Goal: Task Accomplishment & Management: Manage account settings

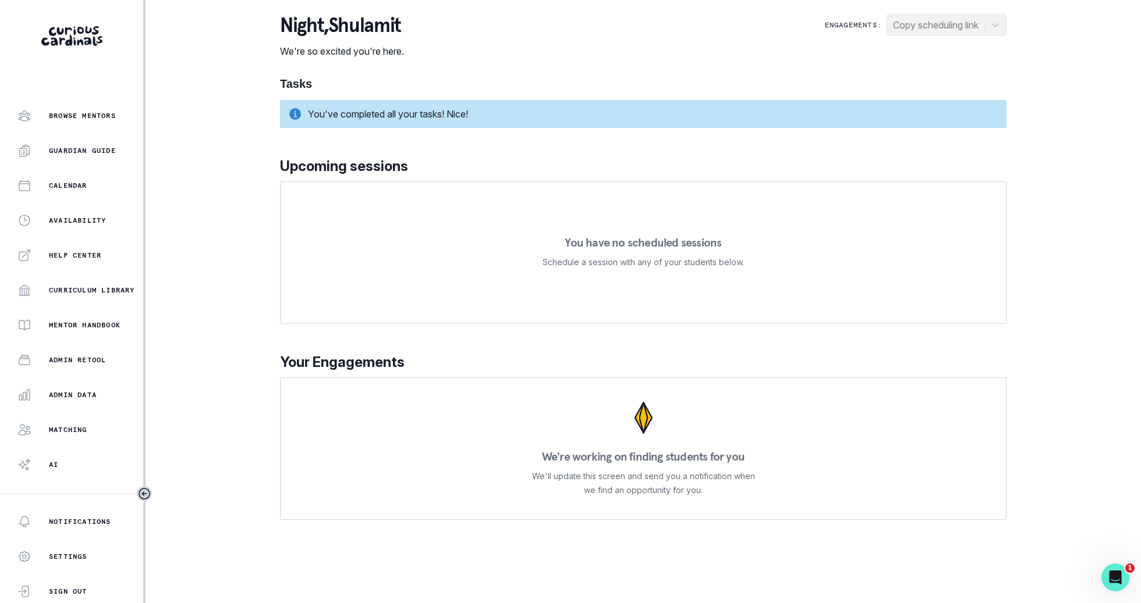
scroll to position [110, 0]
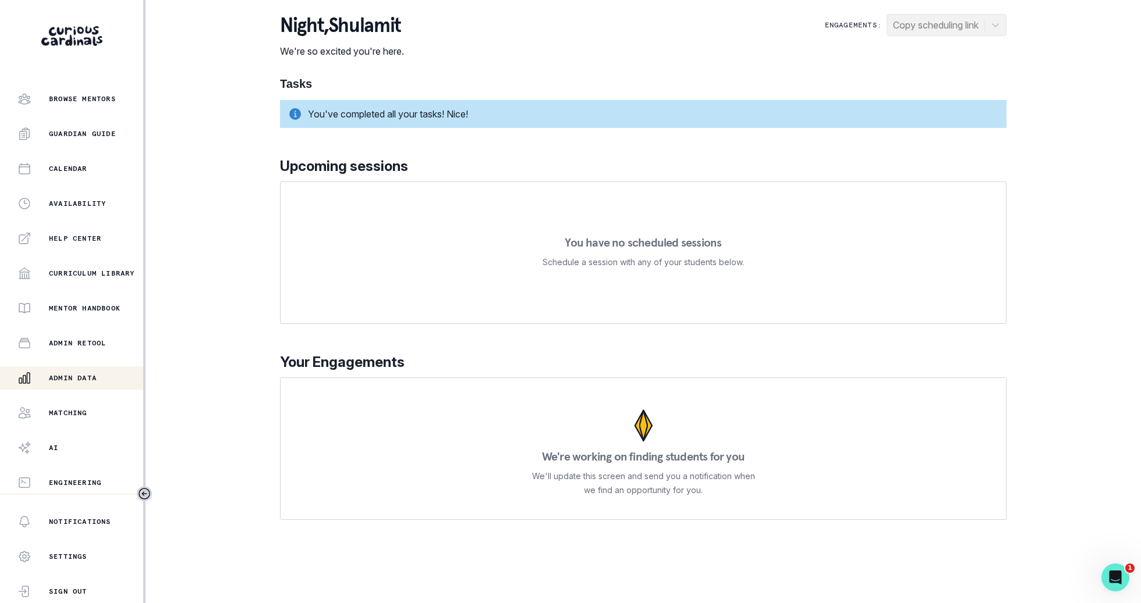
click at [98, 383] on div "Admin Data" at bounding box center [80, 378] width 126 height 14
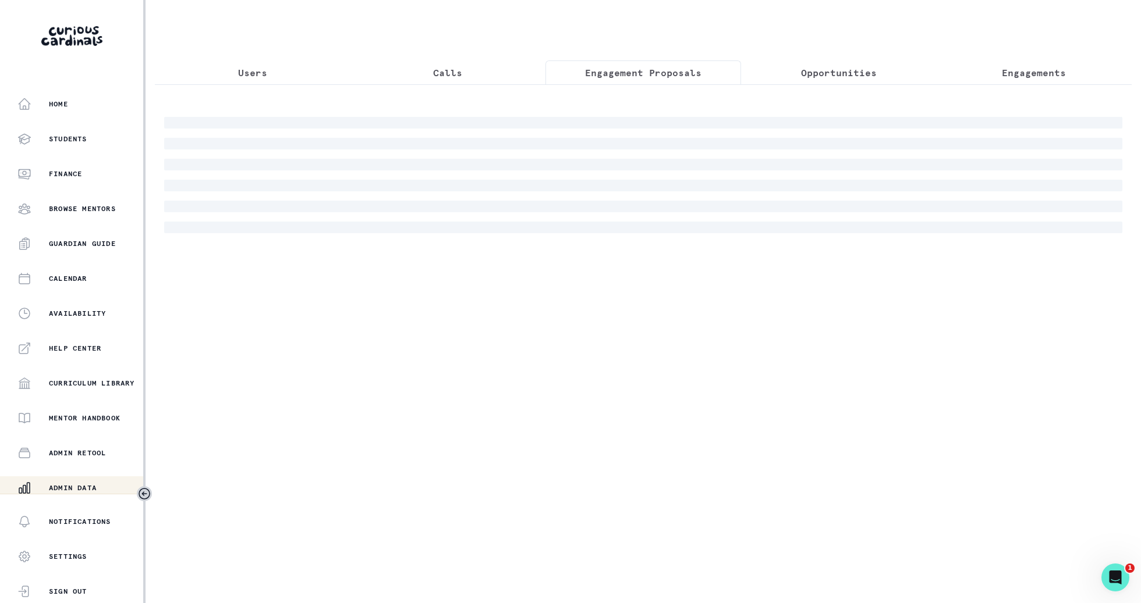
click at [712, 73] on button "Engagement Proposals" at bounding box center [643, 73] width 196 height 24
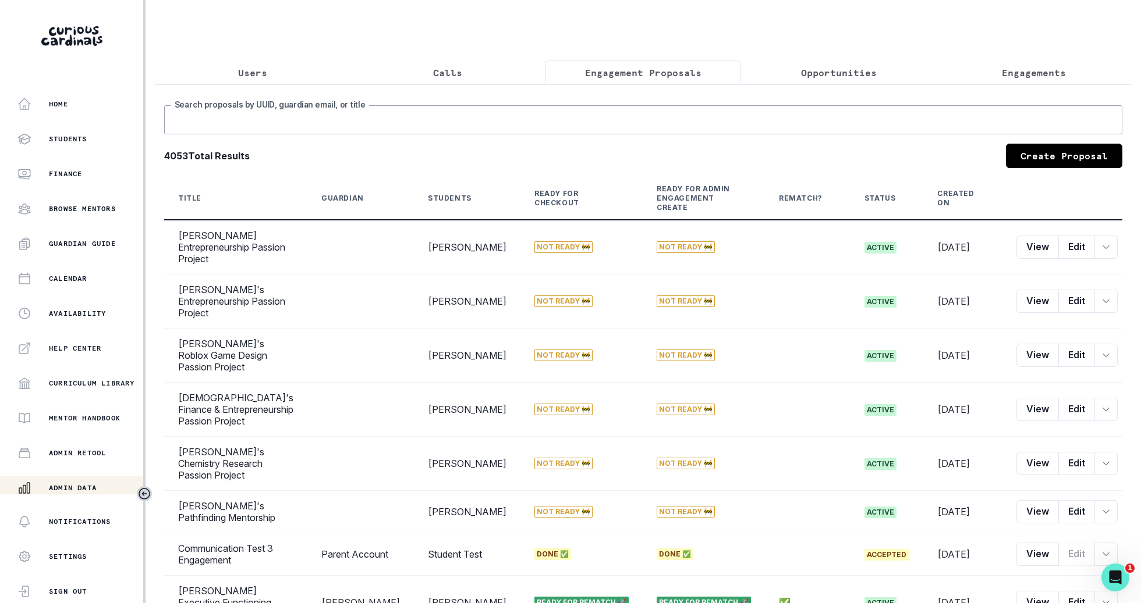
click at [643, 129] on input "Search proposals by UUID, guardian email, or title" at bounding box center [643, 119] width 958 height 29
type input "anushka"
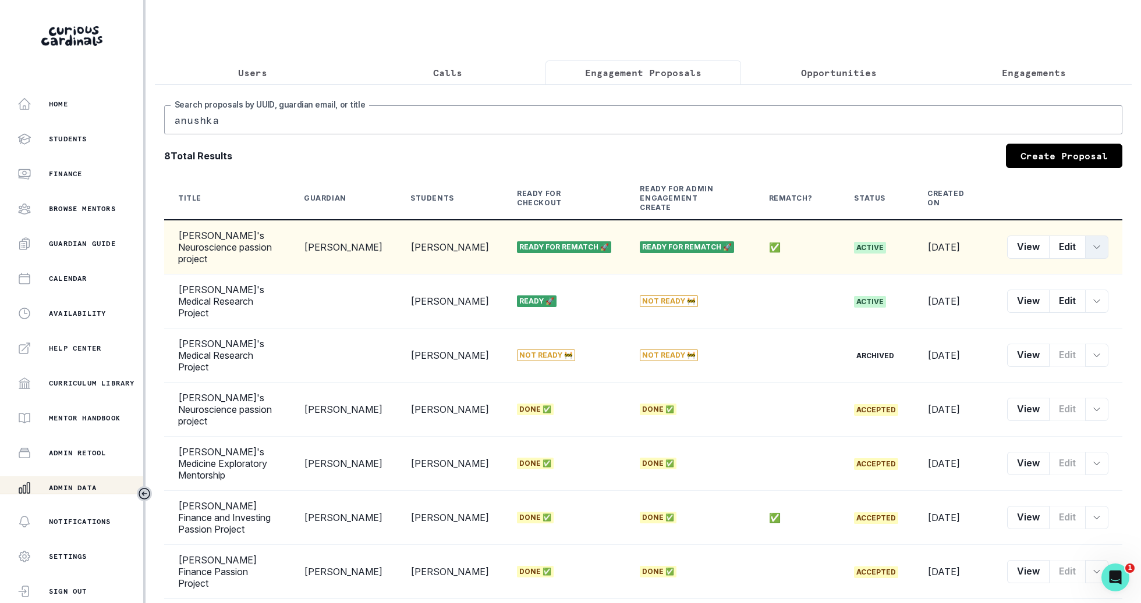
click at [1096, 243] on icon "row menu" at bounding box center [1096, 247] width 9 height 9
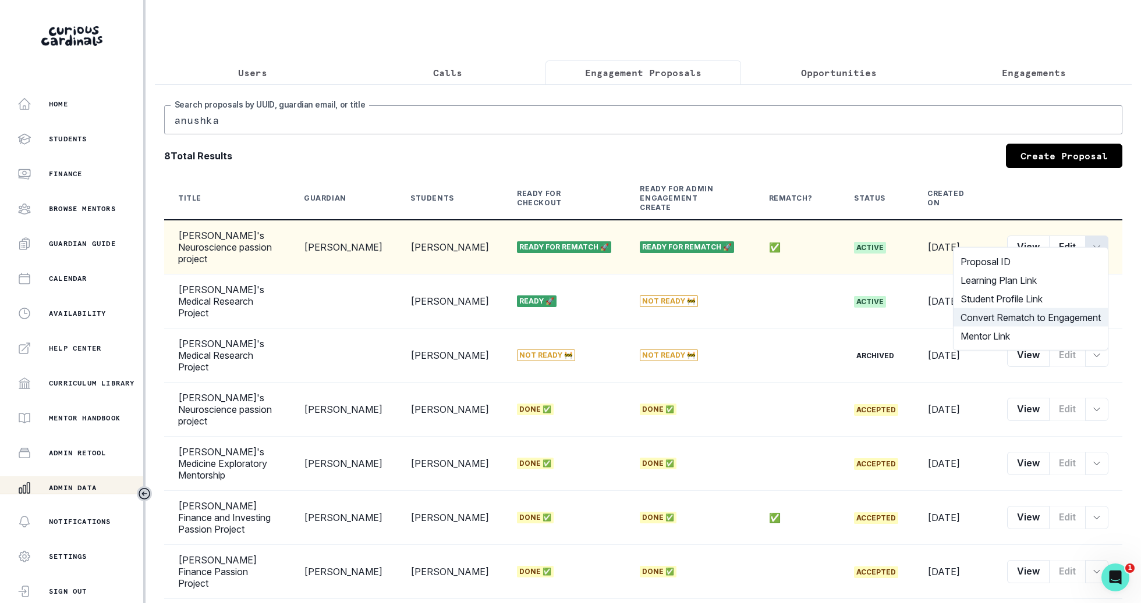
click at [1065, 315] on button "Convert Rematch to Engagement" at bounding box center [1030, 317] width 154 height 19
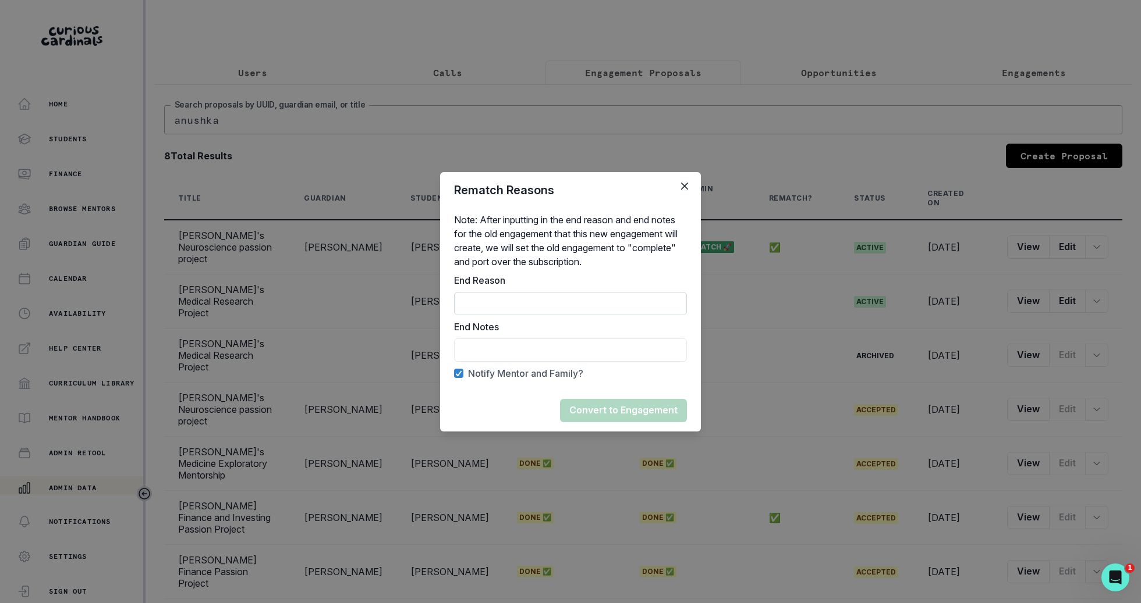
click at [611, 306] on input "End Reason" at bounding box center [570, 303] width 233 height 23
type input "Rematch"
click at [605, 356] on input "End Reason" at bounding box center [570, 350] width 233 height 23
type input "Rematched"
click at [605, 414] on button "Convert to Engagement" at bounding box center [623, 410] width 127 height 23
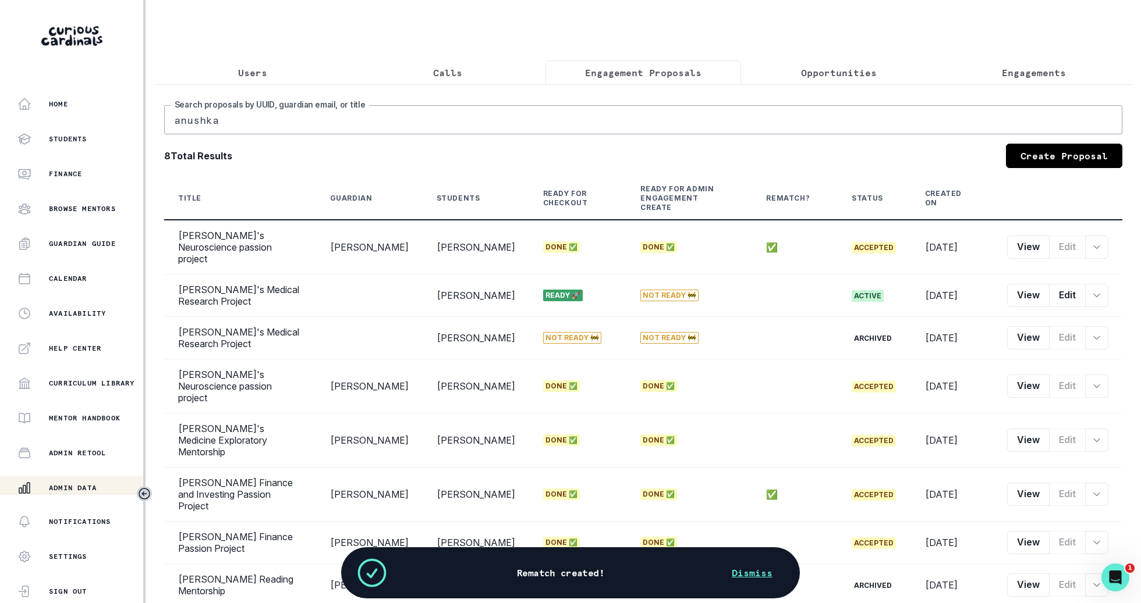
click at [301, 66] on button "Users" at bounding box center [253, 73] width 196 height 24
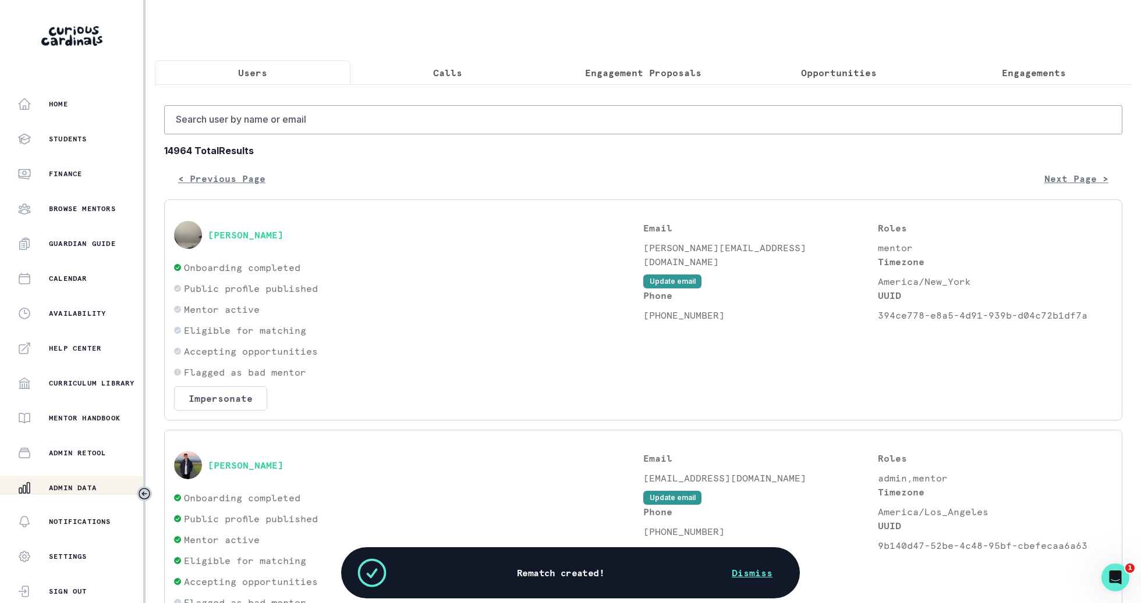
click at [317, 116] on input "Search user by name or email" at bounding box center [643, 119] width 958 height 29
type input "[PERSON_NAME]"
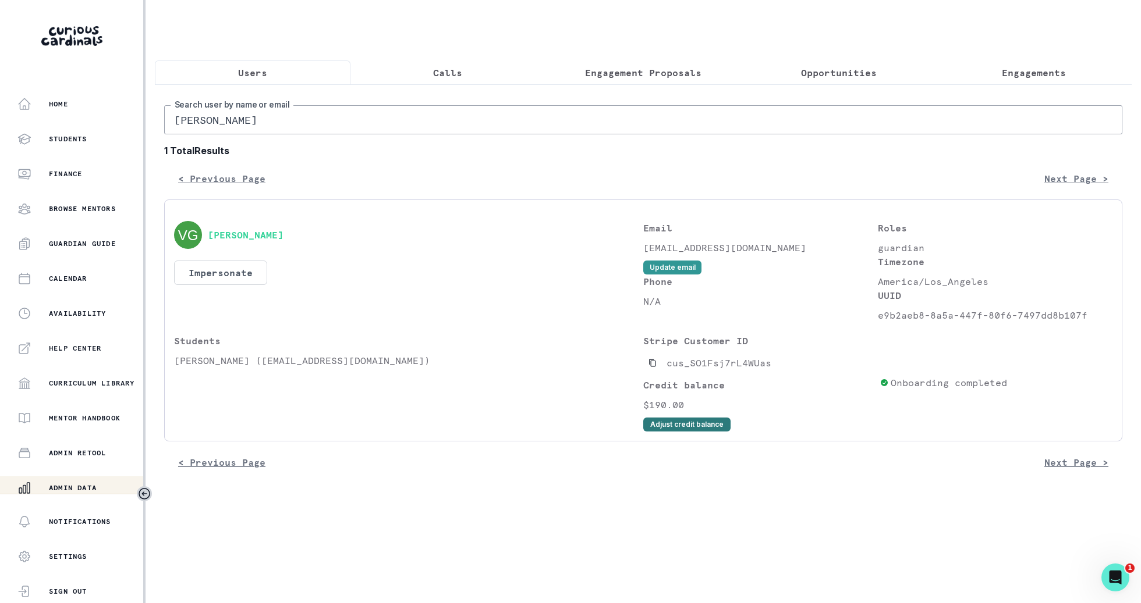
click at [677, 424] on button "Adjust credit balance" at bounding box center [686, 425] width 87 height 14
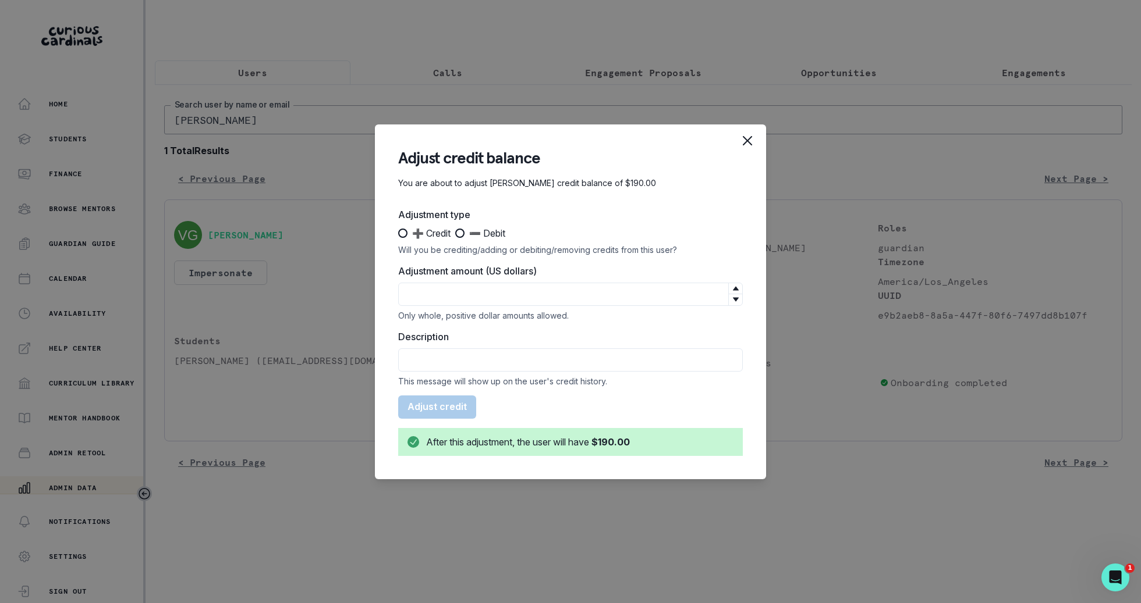
click at [408, 228] on label "➕ Credit" at bounding box center [424, 233] width 52 height 14
click at [398, 233] on input "➕ Credit" at bounding box center [397, 233] width 1 height 1
radio input "true"
click at [440, 277] on label "Adjustment amount (US dollars)" at bounding box center [566, 271] width 337 height 14
click at [440, 283] on input "Adjustment amount (US dollars)" at bounding box center [570, 294] width 344 height 23
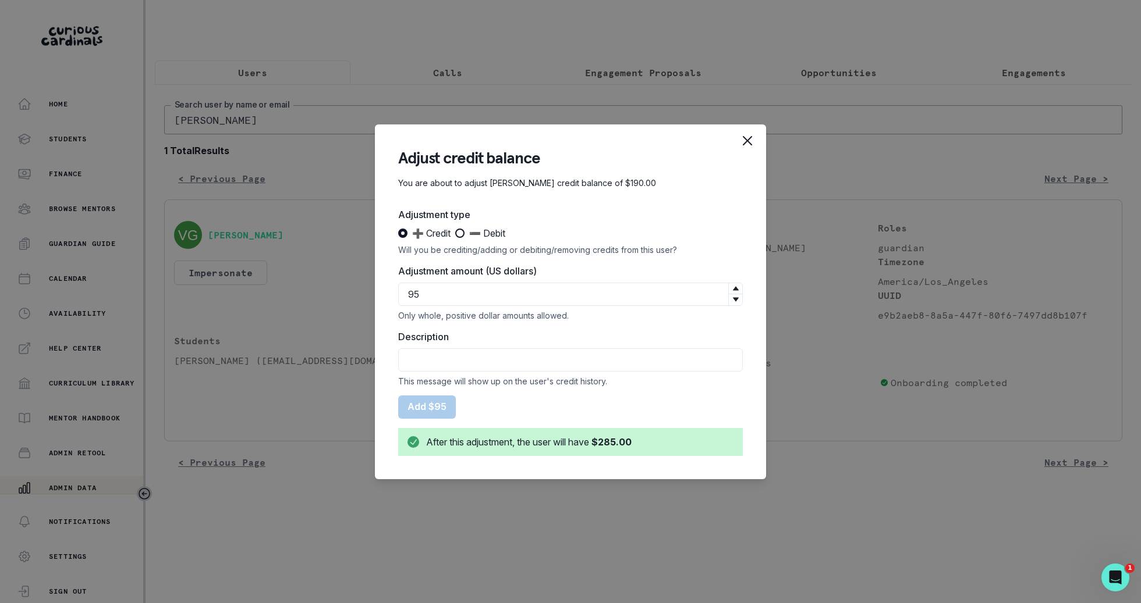
type input "95"
type input "Free session with [PERSON_NAME]"
click at [413, 411] on button "Add $95" at bounding box center [427, 407] width 58 height 23
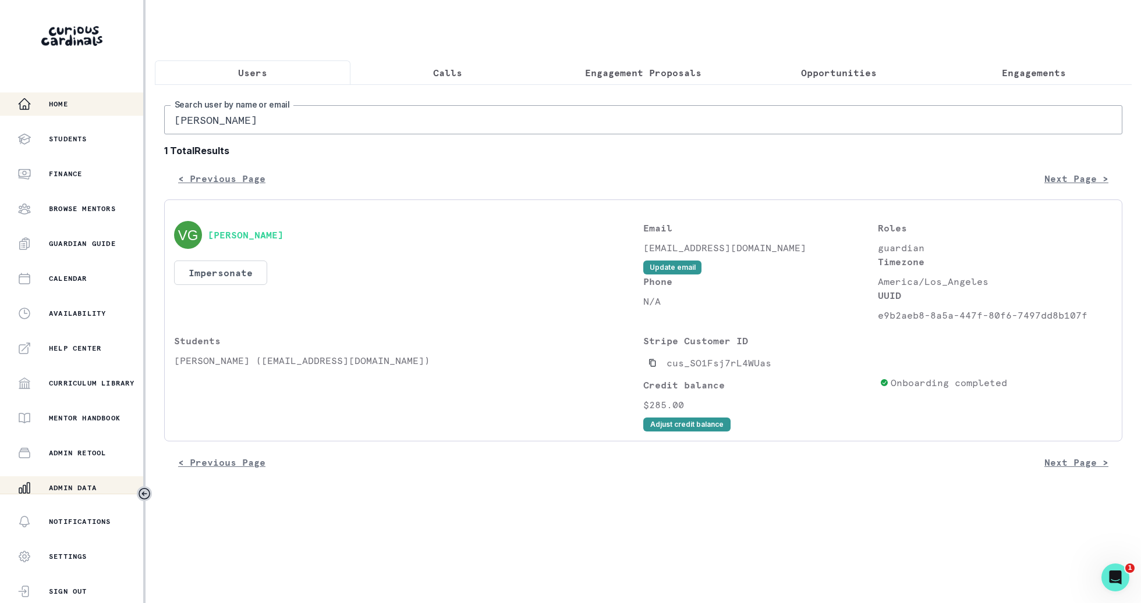
click at [77, 101] on div "Home" at bounding box center [80, 104] width 126 height 14
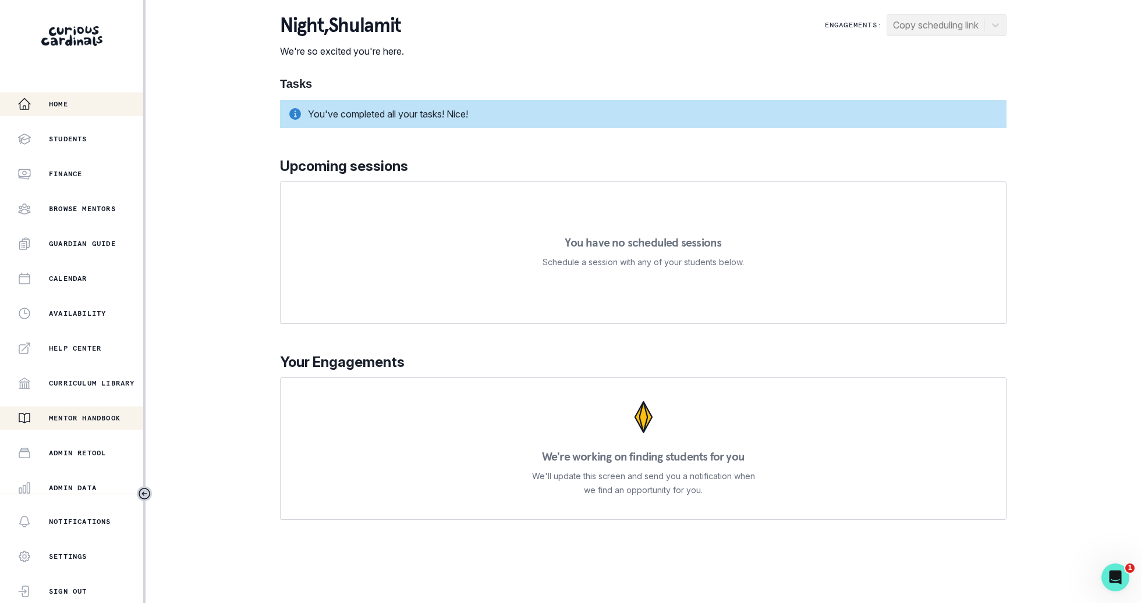
scroll to position [110, 0]
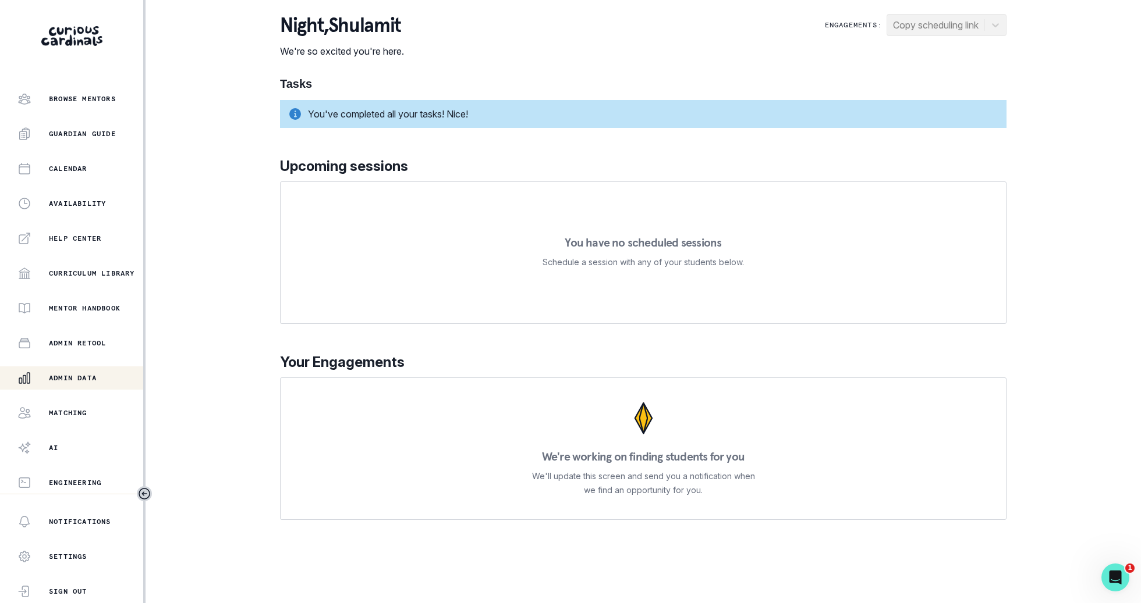
click at [111, 381] on div "Admin Data" at bounding box center [80, 378] width 126 height 14
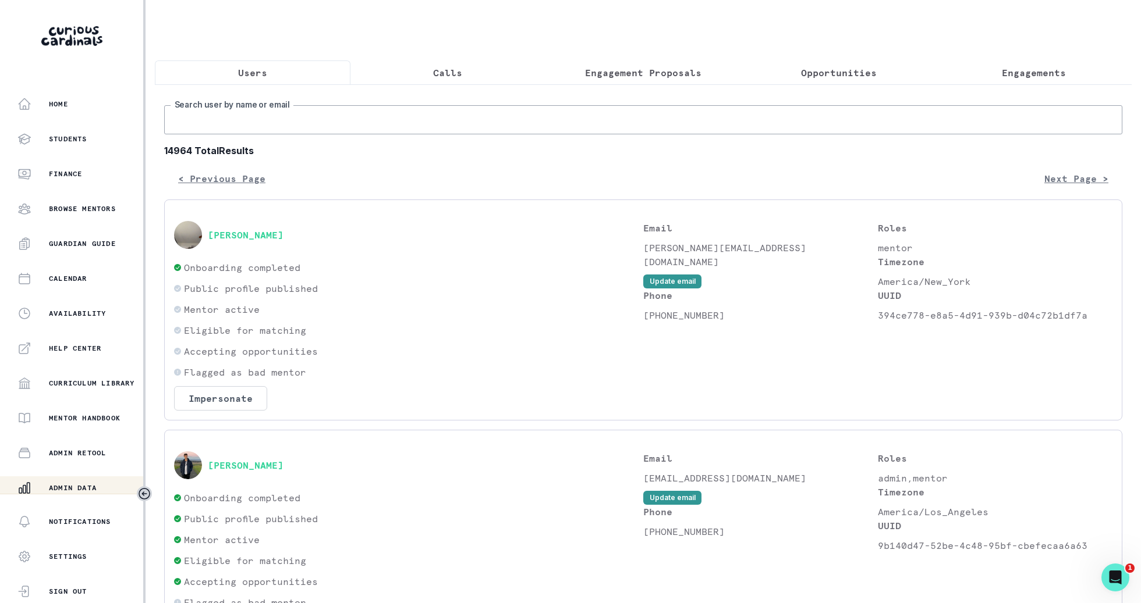
click at [426, 117] on input "Search user by name or email" at bounding box center [643, 119] width 958 height 29
type input "[PERSON_NAME]"
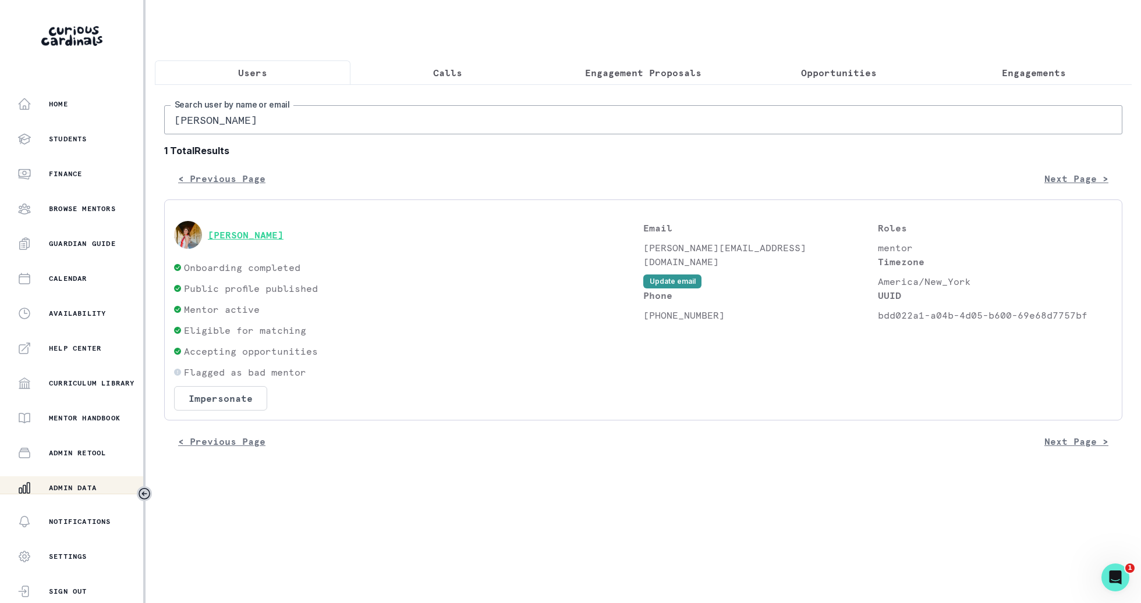
click at [282, 232] on button "[PERSON_NAME]" at bounding box center [246, 235] width 76 height 12
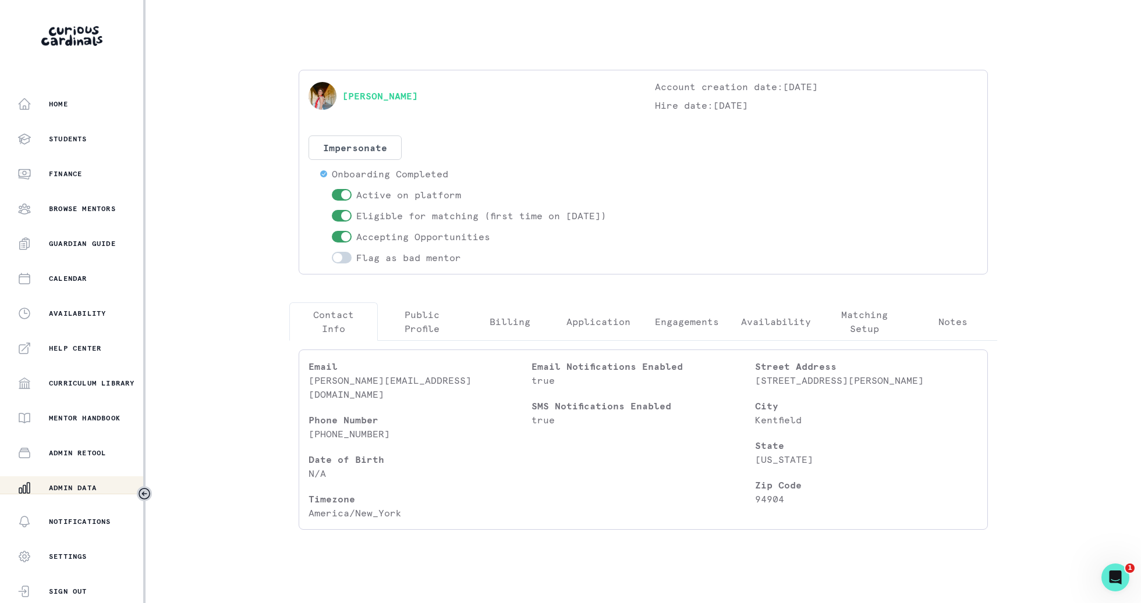
click at [686, 315] on p "Engagements" at bounding box center [687, 322] width 64 height 14
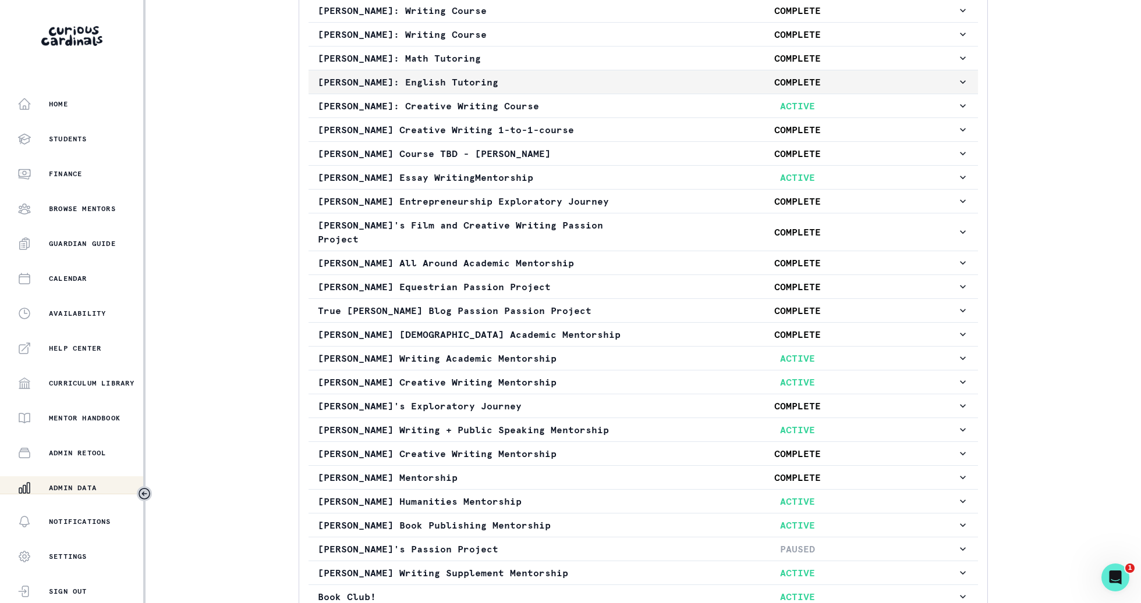
scroll to position [472, 0]
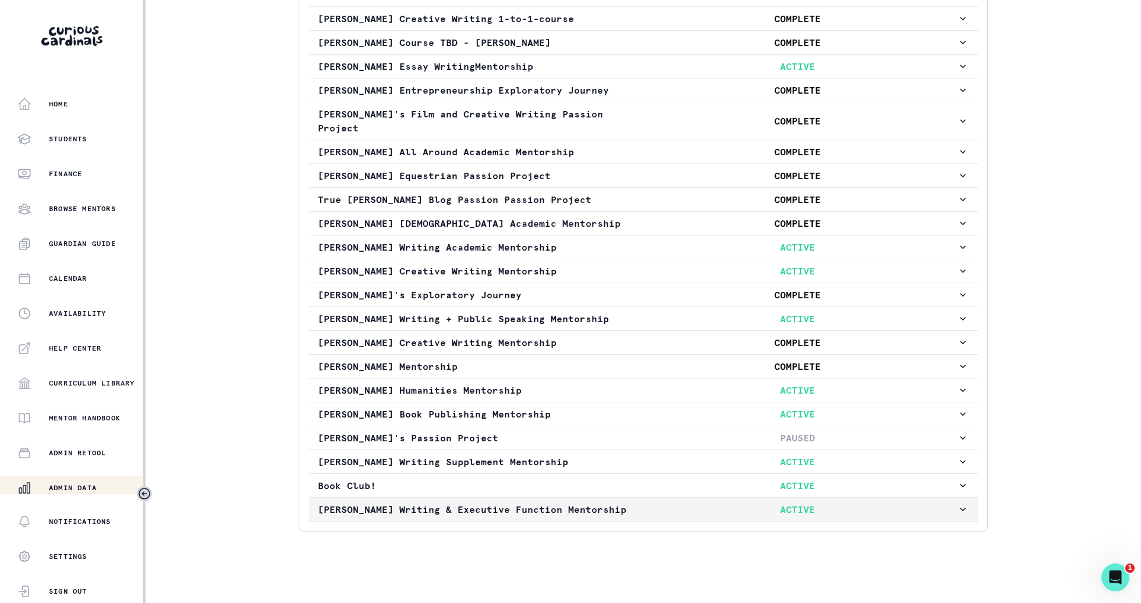
click at [632, 498] on button "[PERSON_NAME] Writing & Executive Function Mentorship ACTIVE" at bounding box center [642, 509] width 669 height 23
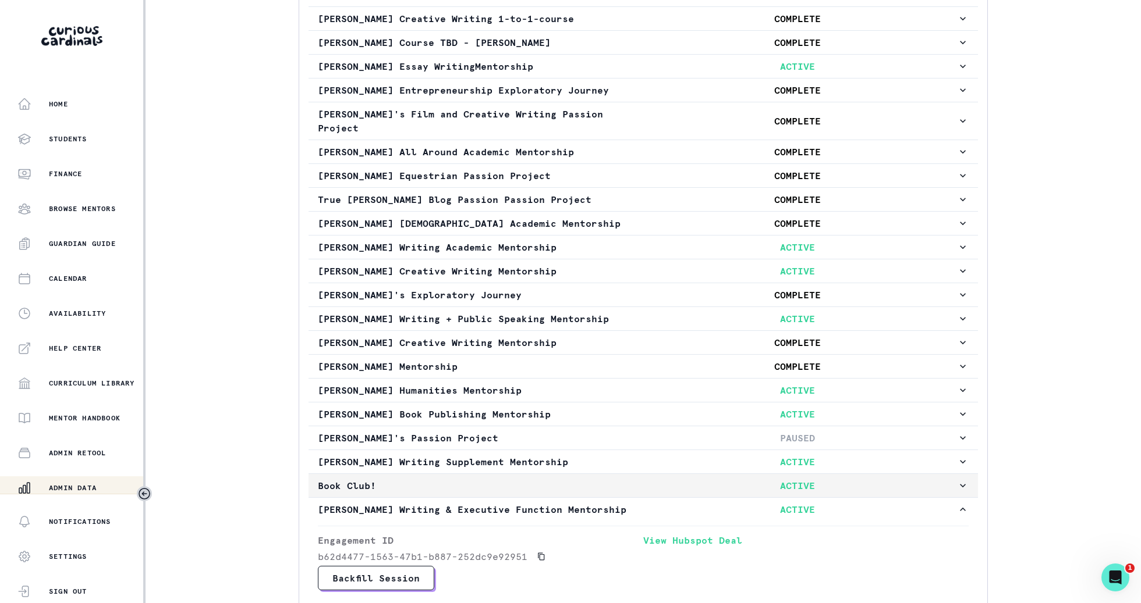
click at [630, 481] on p "Book Club!" at bounding box center [477, 486] width 319 height 14
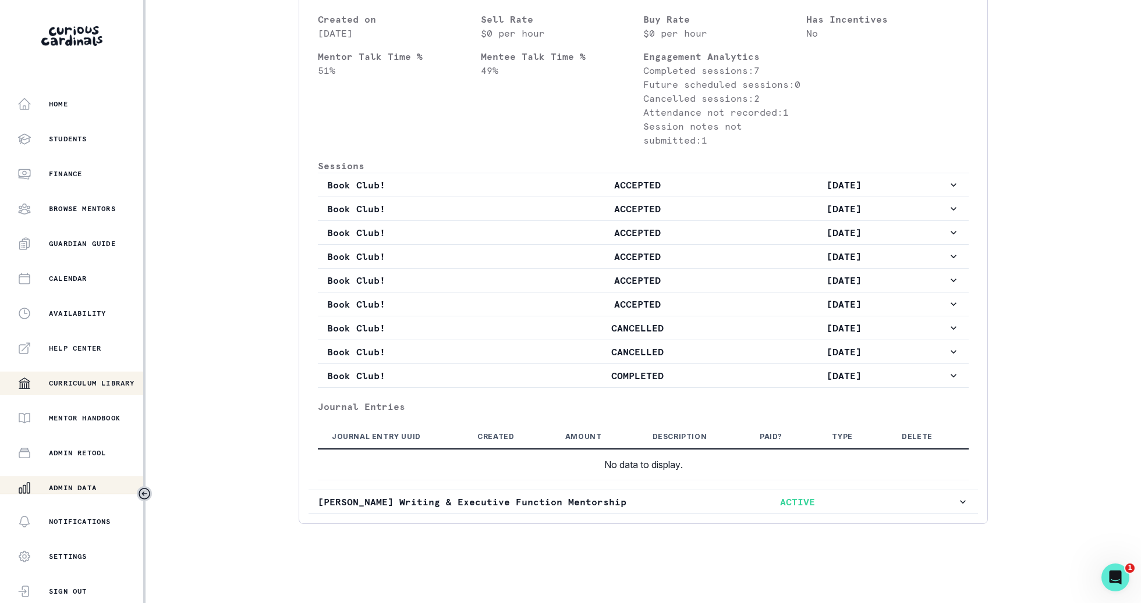
scroll to position [110, 0]
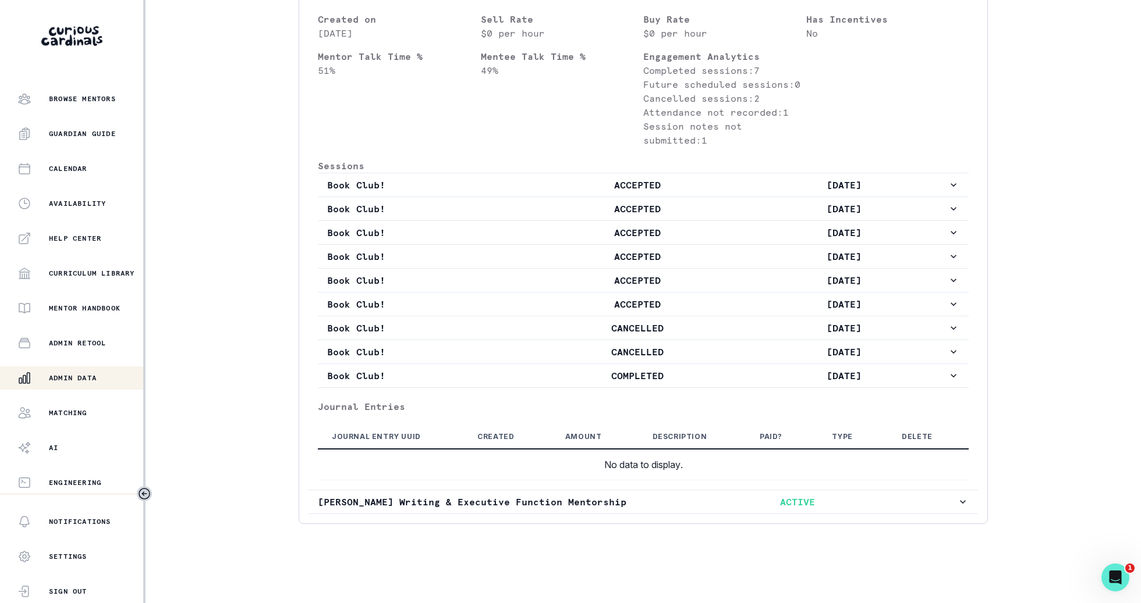
click at [115, 376] on div "Admin Data" at bounding box center [80, 378] width 126 height 14
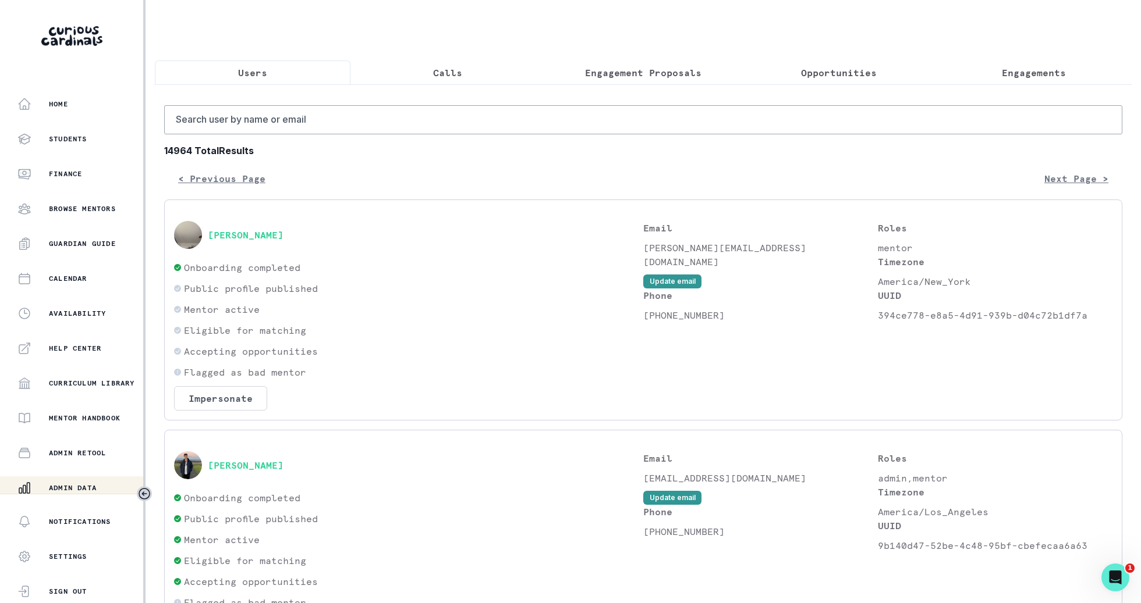
click at [1027, 77] on p "Engagements" at bounding box center [1033, 73] width 64 height 14
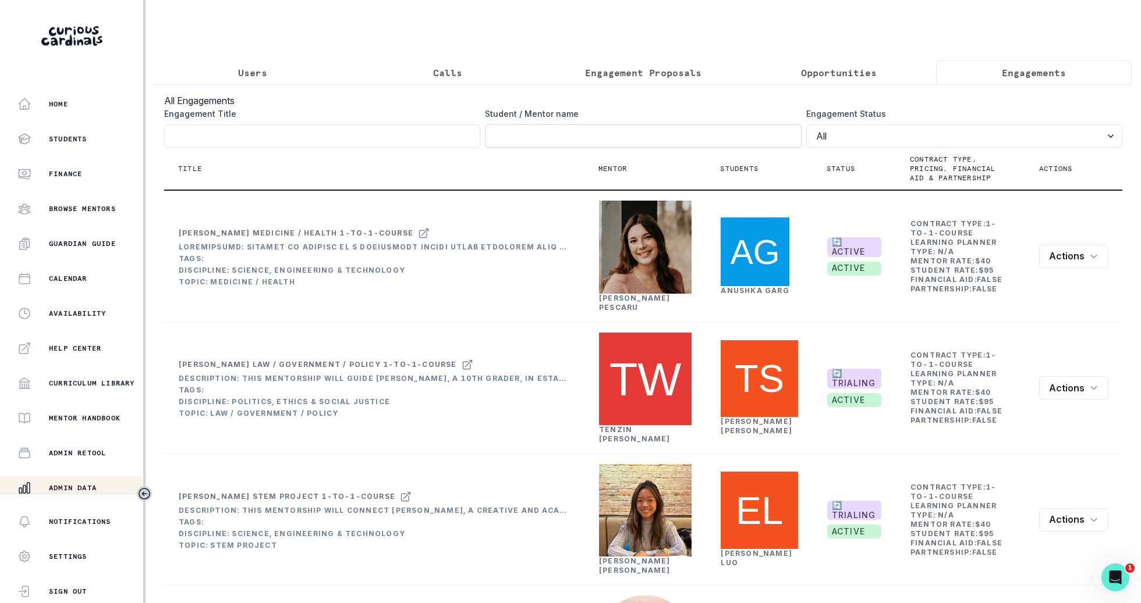
click at [752, 132] on input "Engagement Title" at bounding box center [643, 136] width 316 height 23
type input "book club"
click button "submit" at bounding box center [0, 0] width 0 height 0
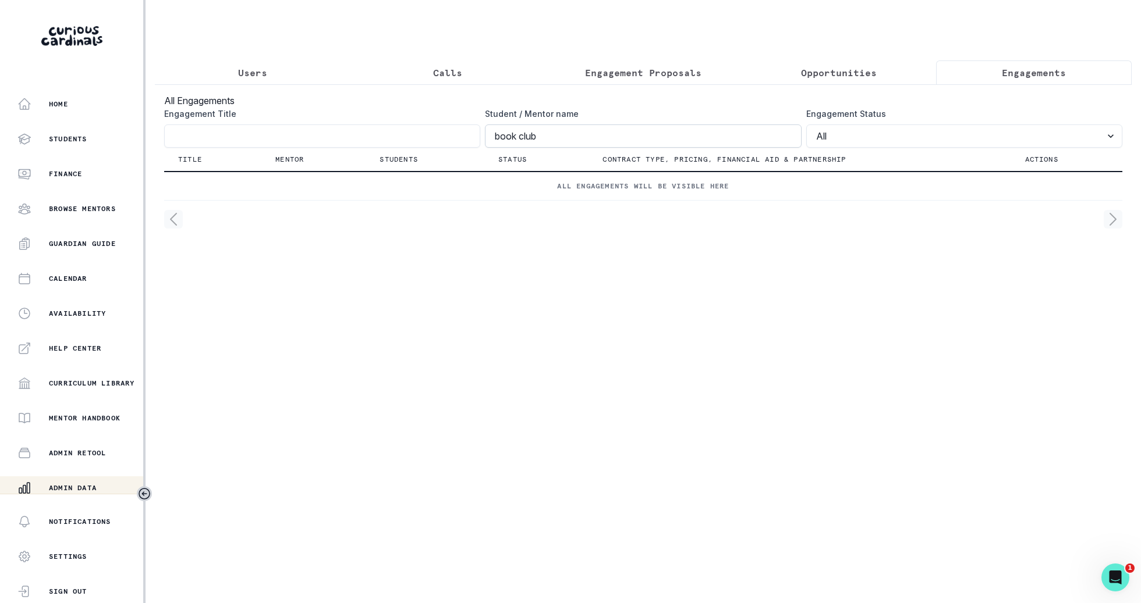
click at [517, 140] on input "book club" at bounding box center [643, 136] width 316 height 23
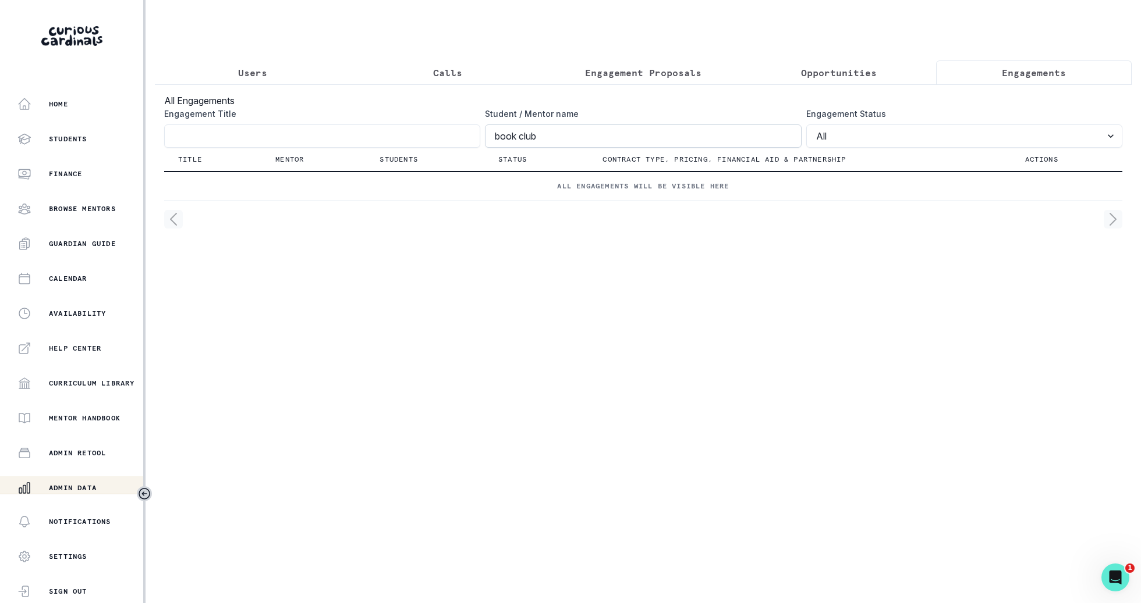
click at [517, 140] on input "book club" at bounding box center [643, 136] width 316 height 23
click at [310, 129] on input "Engagement Title" at bounding box center [322, 136] width 316 height 23
paste input "book club"
type input "book club"
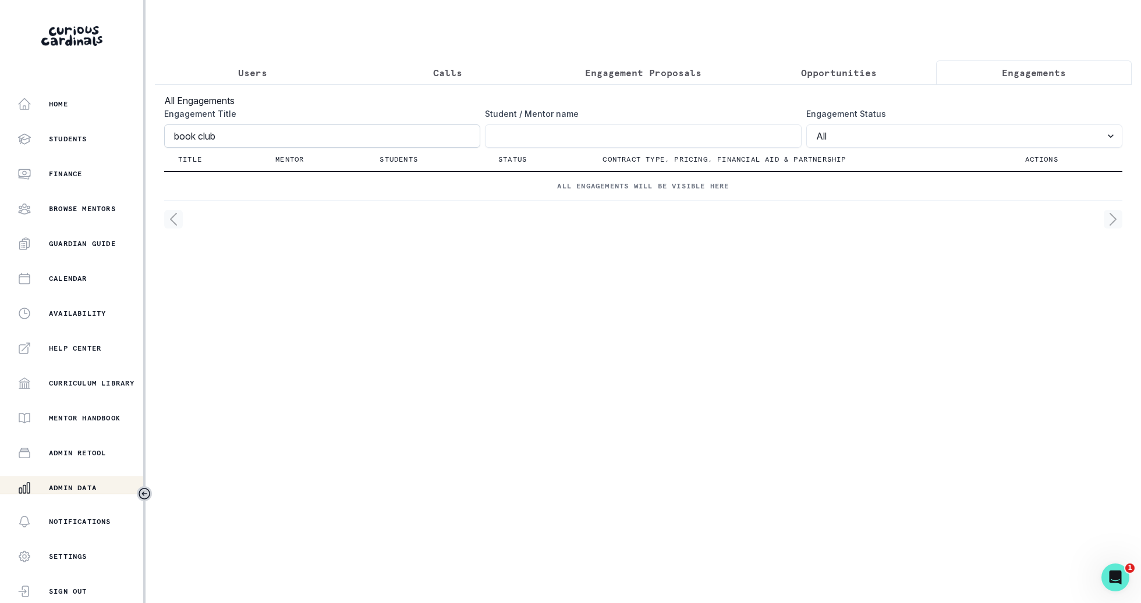
click button "submit" at bounding box center [0, 0] width 0 height 0
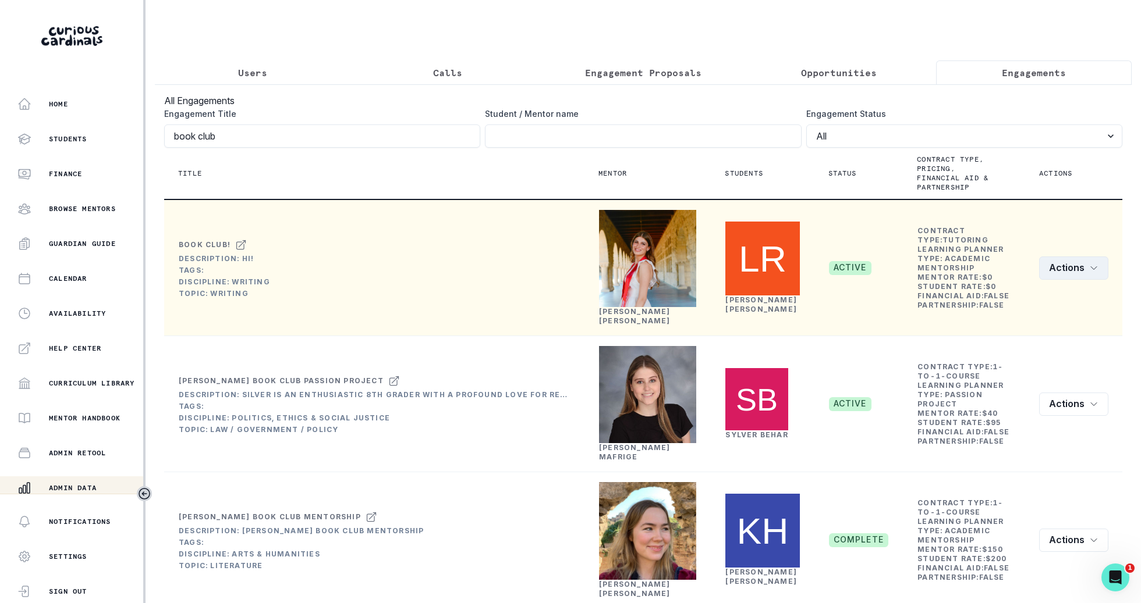
click at [1075, 278] on button "Actions" at bounding box center [1073, 268] width 69 height 23
click at [1047, 306] on button "Edit" at bounding box center [1042, 303] width 129 height 19
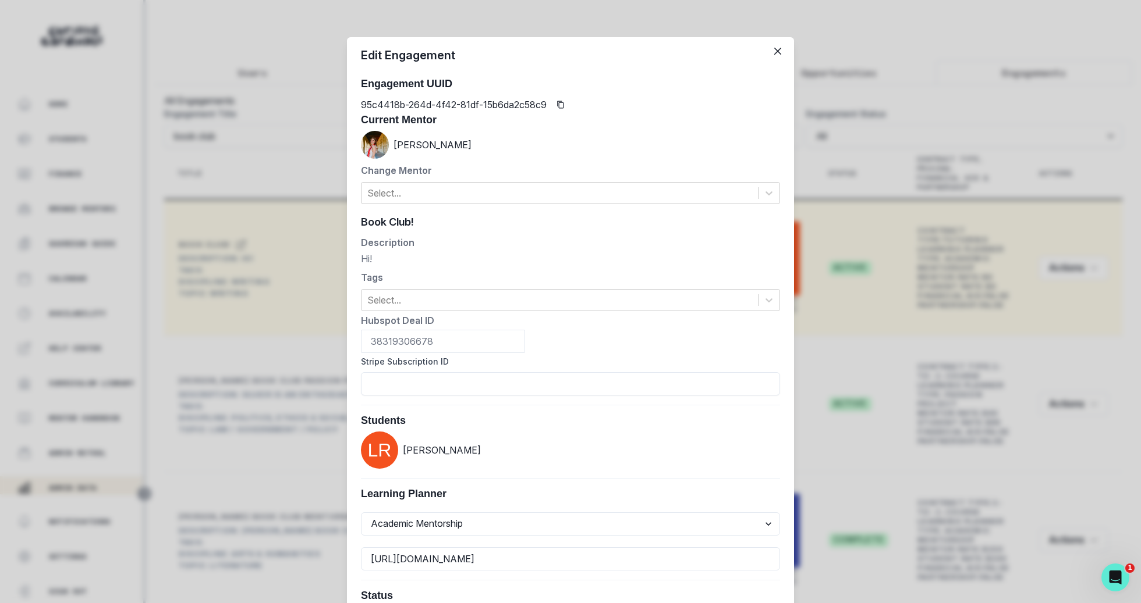
scroll to position [370, 0]
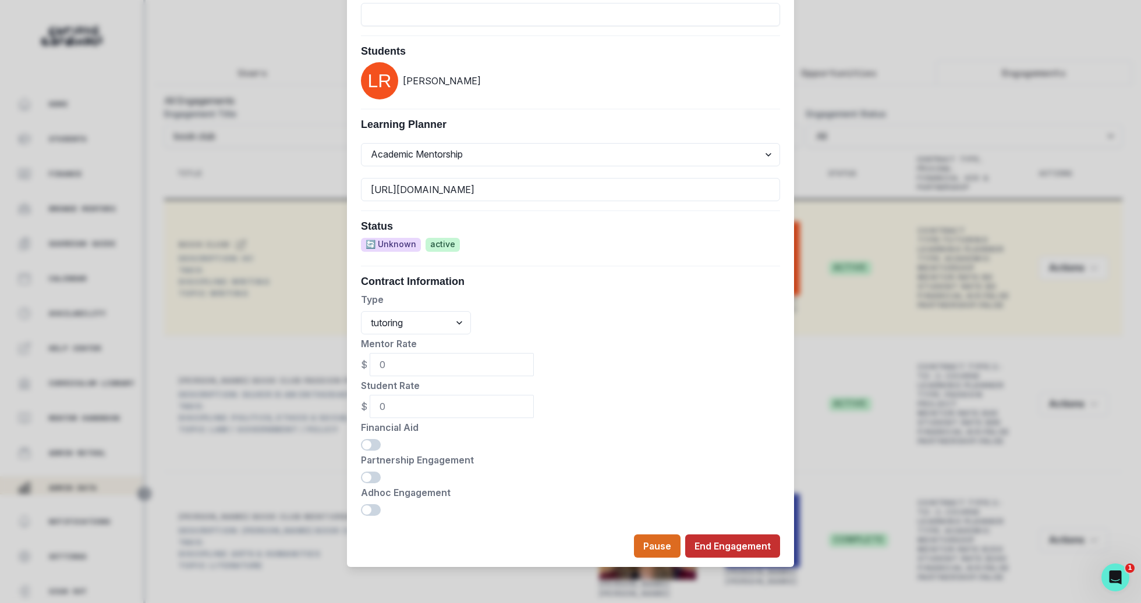
click at [726, 553] on button "End Engagement" at bounding box center [732, 546] width 95 height 23
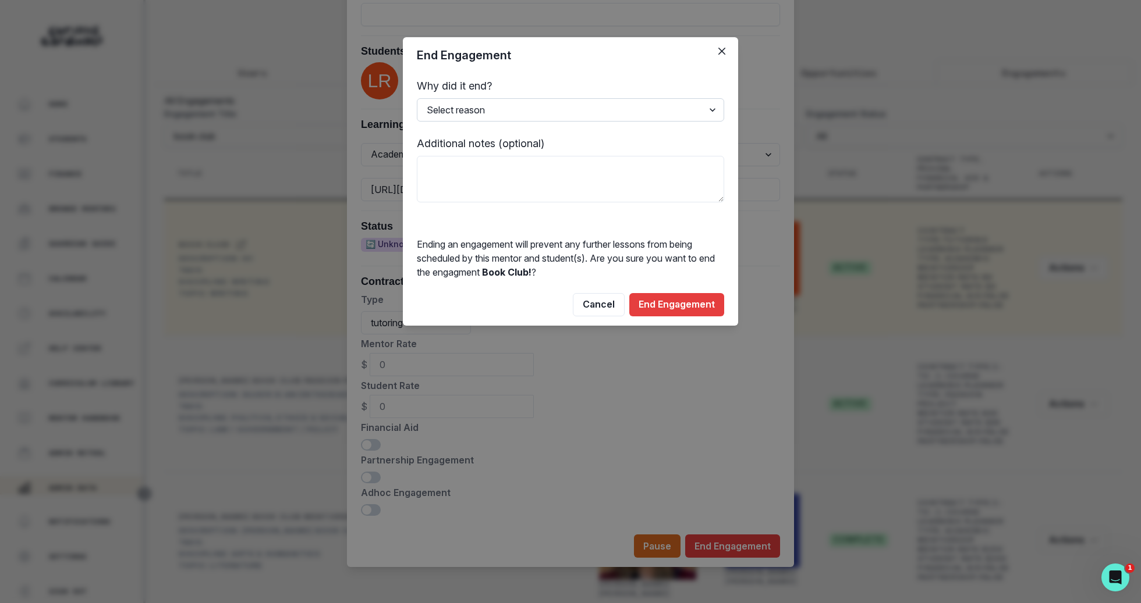
click at [654, 121] on select "Select reason Completed Ended by customer Ended by mentor Other (please add add…" at bounding box center [570, 109] width 307 height 23
select select "Completed"
click at [417, 98] on select "Select reason Completed Ended by customer Ended by mentor Other (please add add…" at bounding box center [570, 109] width 307 height 23
click at [675, 300] on button "End Engagement" at bounding box center [676, 304] width 95 height 23
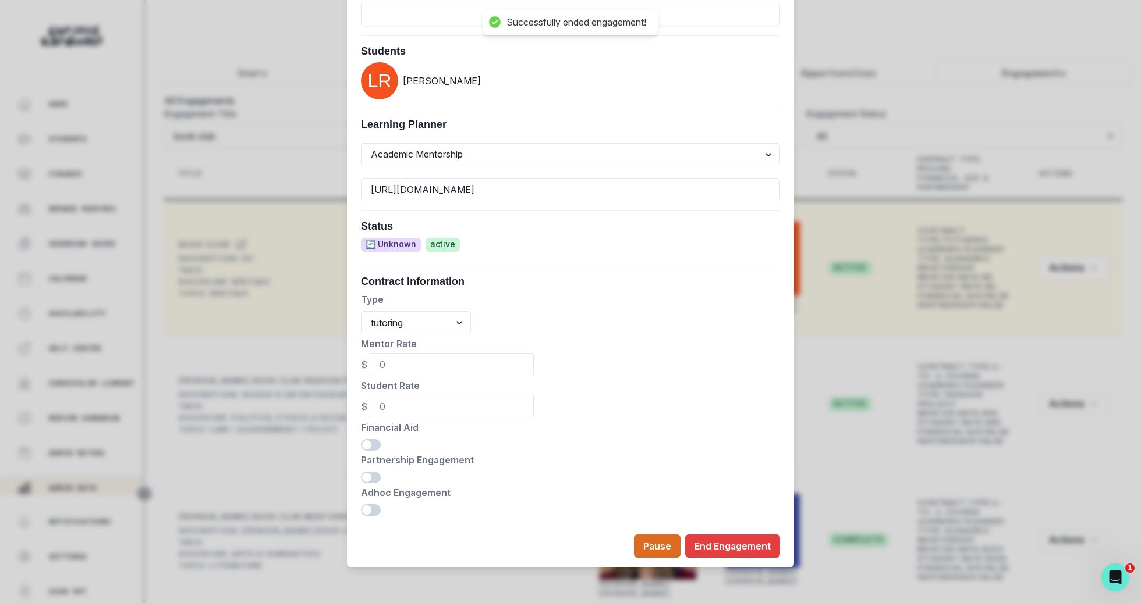
click at [844, 299] on div "Edit Engagement Engagement UUID 95c4418b-264d-4f42-81df-15b6da2c58c9 Current Me…" at bounding box center [570, 301] width 1141 height 603
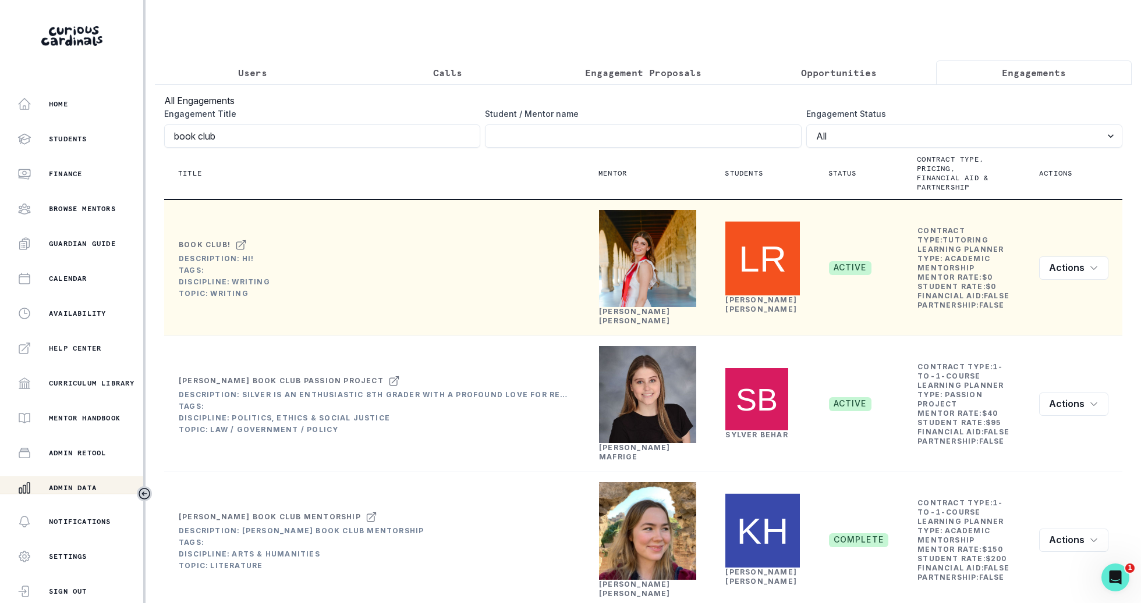
click at [273, 76] on button "Users" at bounding box center [253, 73] width 196 height 24
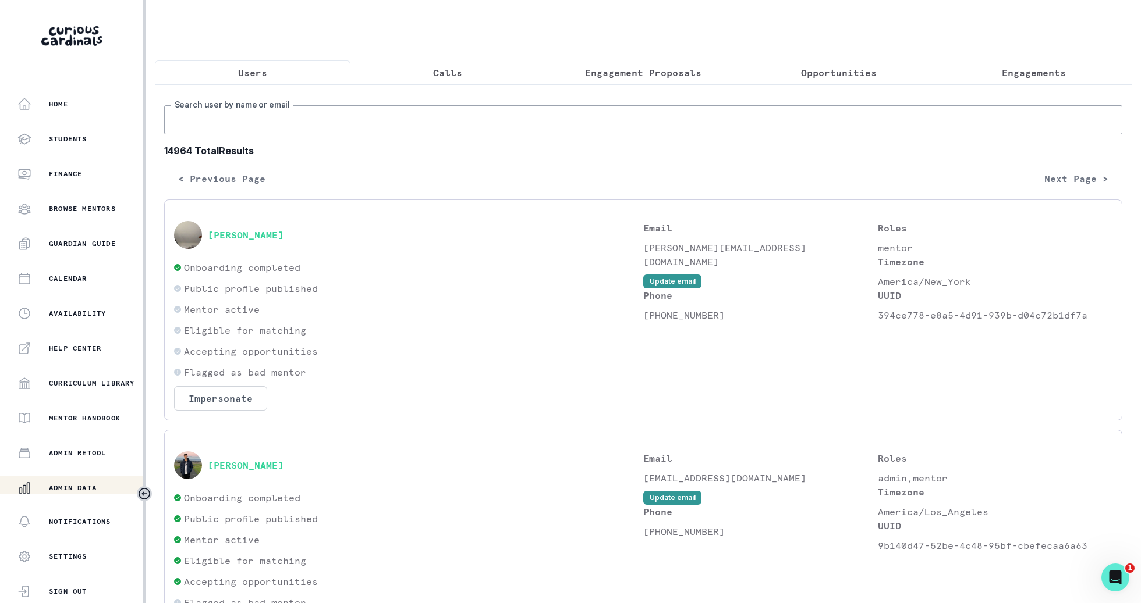
click at [303, 130] on input "Search user by name or email" at bounding box center [643, 119] width 958 height 29
type input "[PERSON_NAME]"
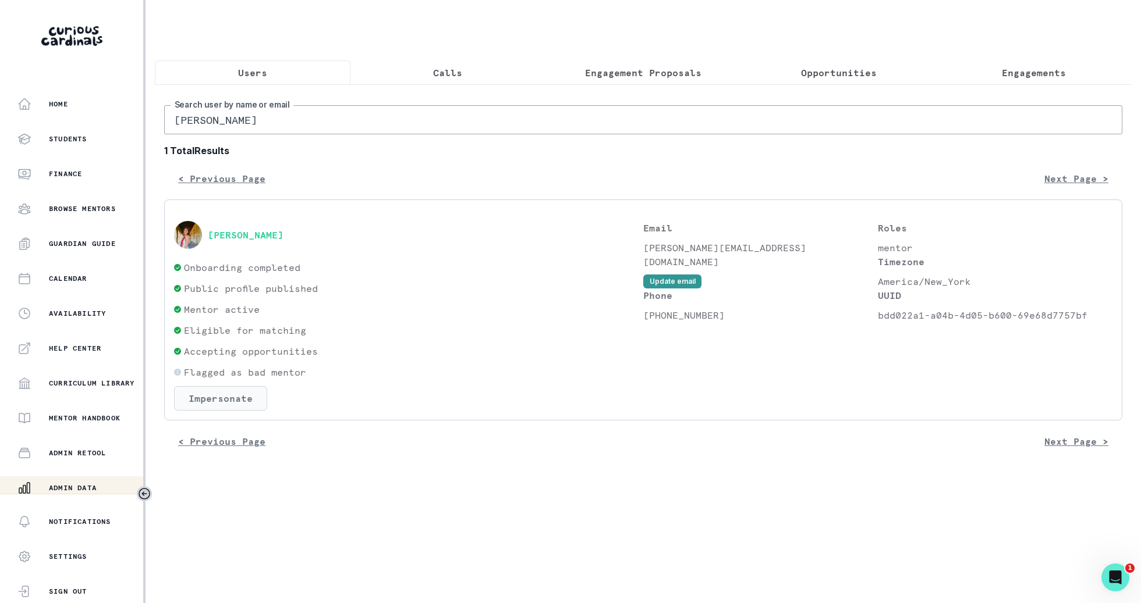
click at [218, 402] on button "Impersonate" at bounding box center [220, 398] width 93 height 24
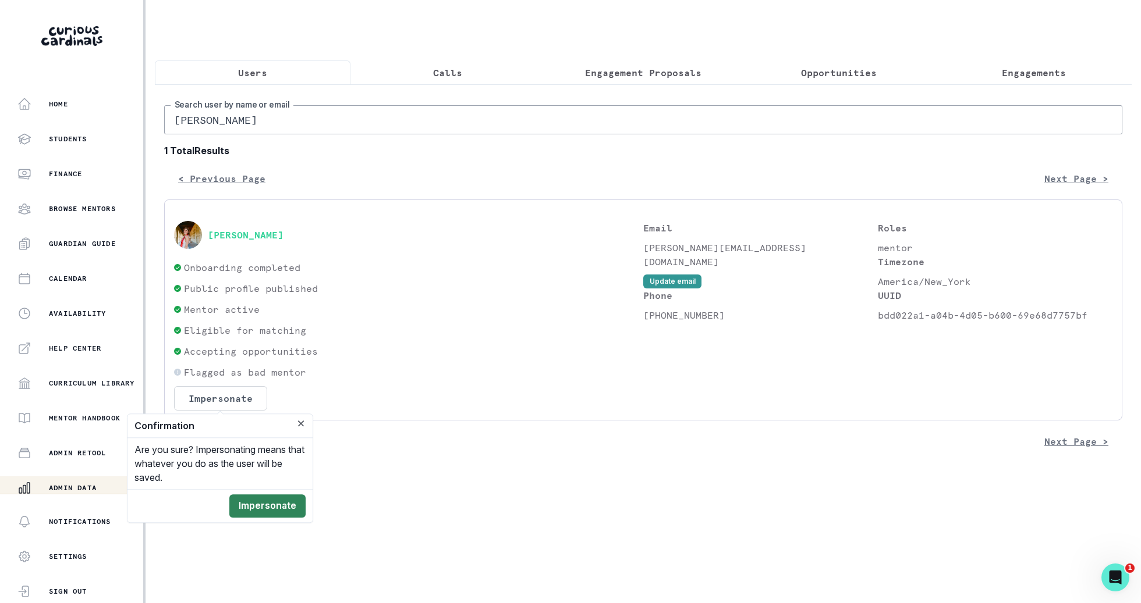
click at [264, 511] on button "Impersonate" at bounding box center [267, 506] width 76 height 23
